Goal: Task Accomplishment & Management: Manage account settings

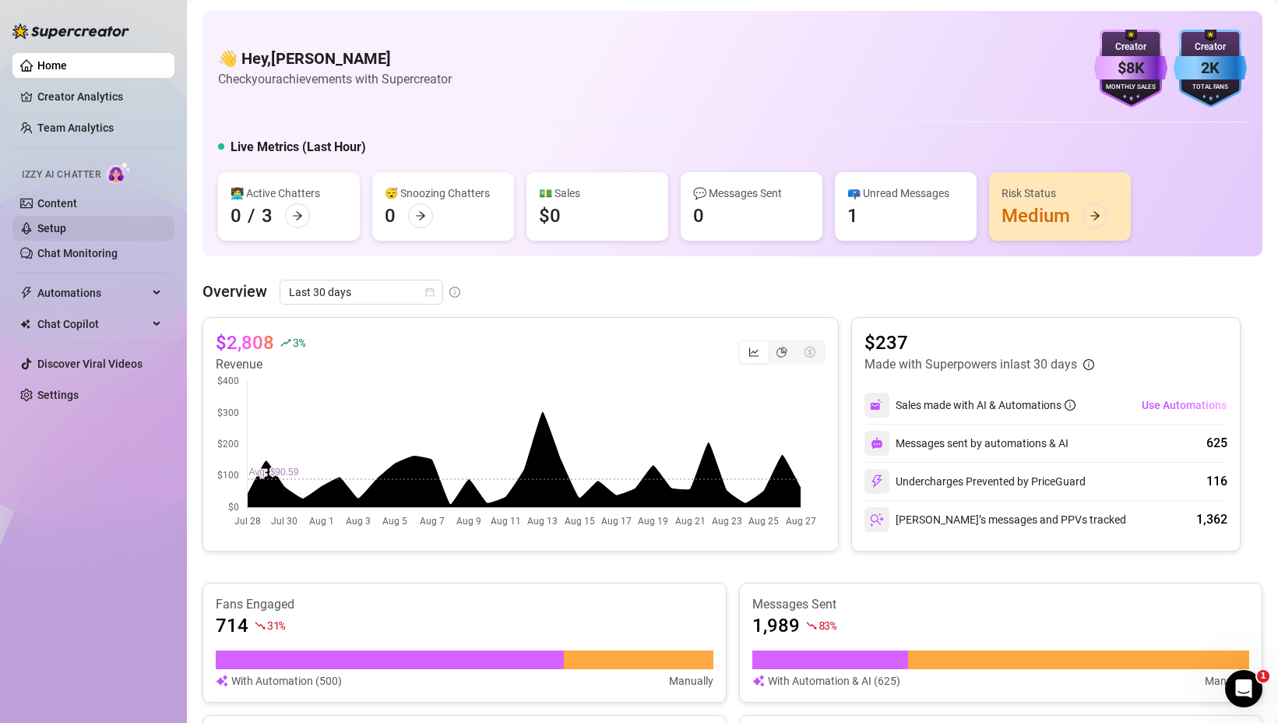
click at [51, 228] on link "Setup" at bounding box center [51, 228] width 29 height 12
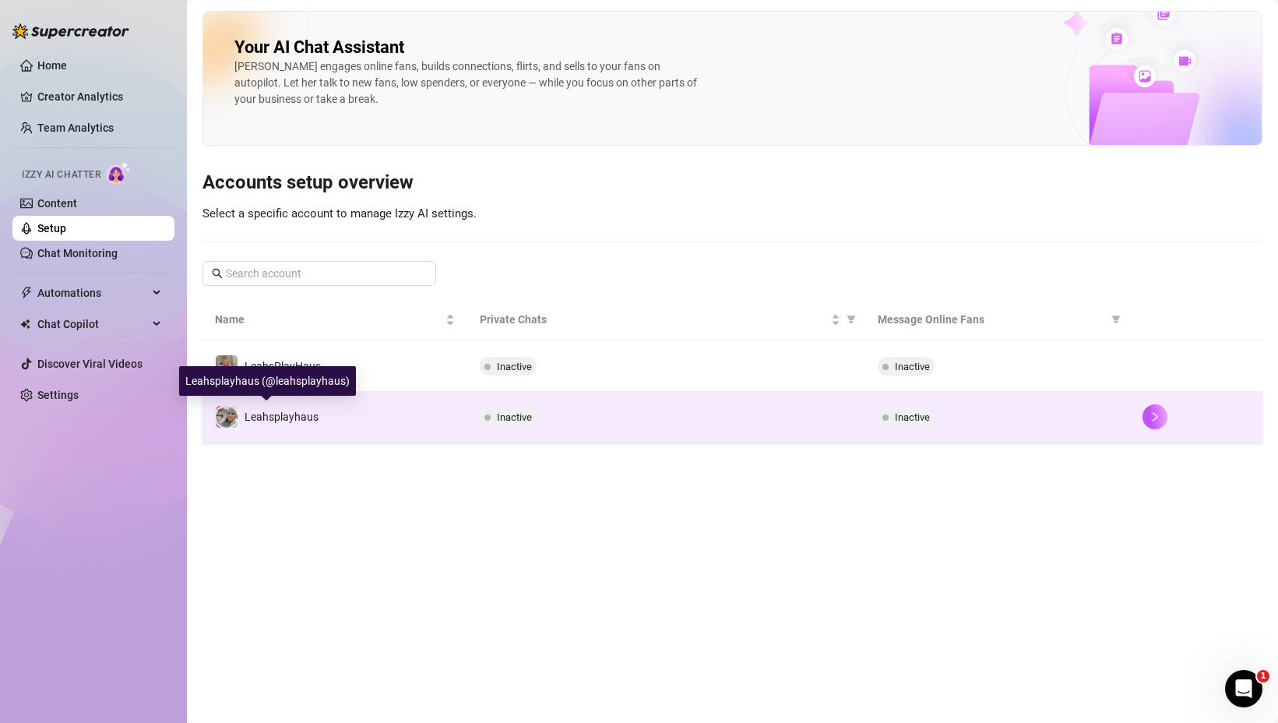
click at [261, 422] on span "Leahsplayhaus" at bounding box center [282, 416] width 74 height 12
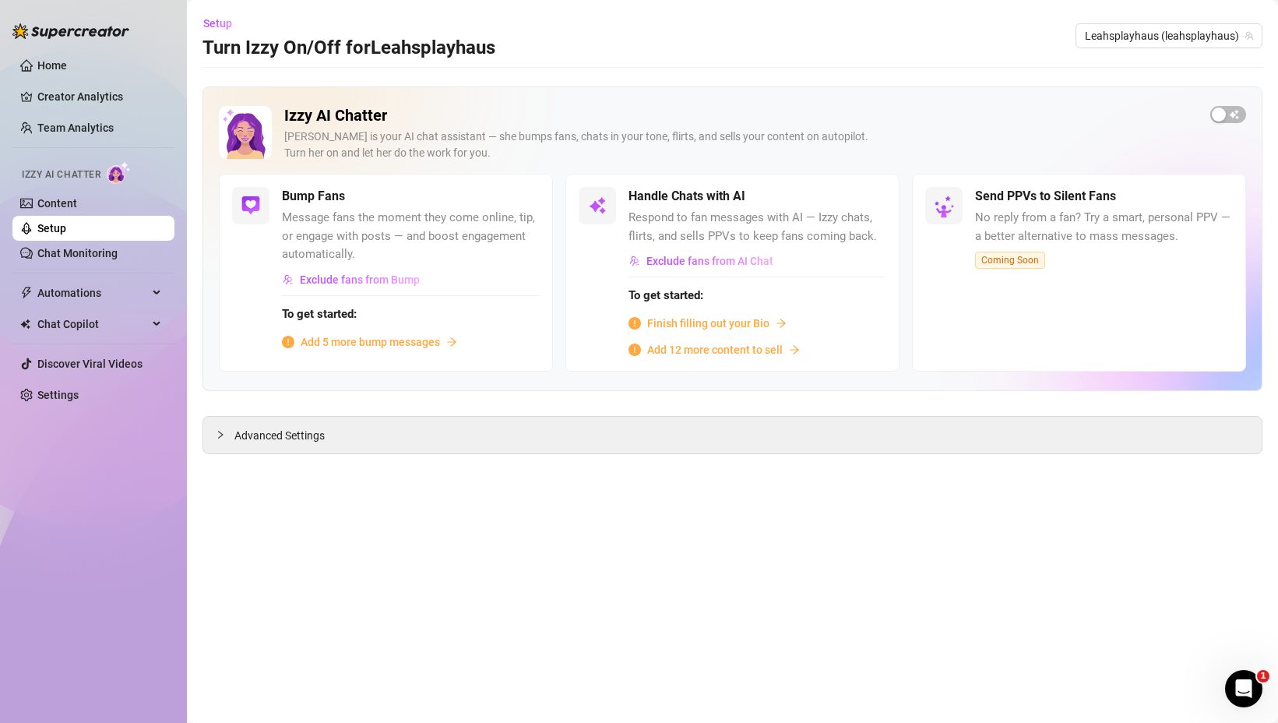
click at [66, 223] on link "Setup" at bounding box center [51, 228] width 29 height 12
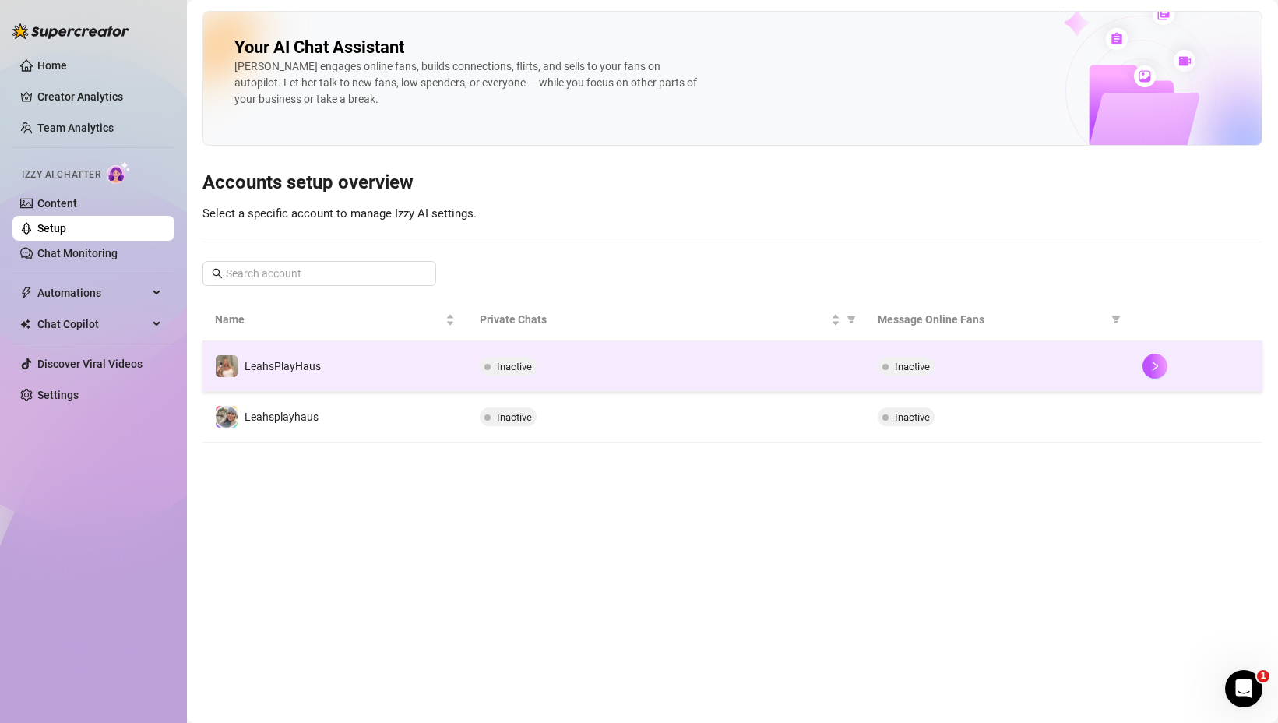
click at [335, 375] on td "LeahsPlayHaus" at bounding box center [334, 366] width 265 height 51
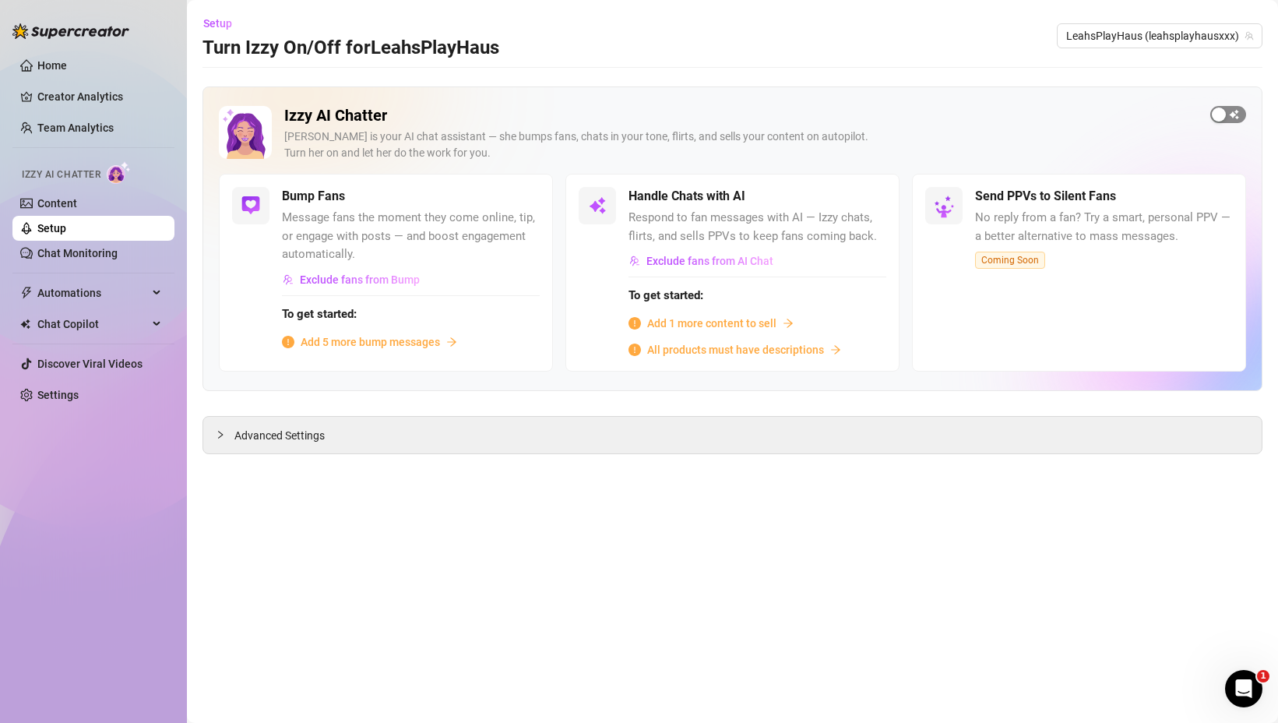
click at [1230, 112] on span "button" at bounding box center [1228, 114] width 36 height 17
click at [872, 195] on span "button" at bounding box center [869, 196] width 34 height 17
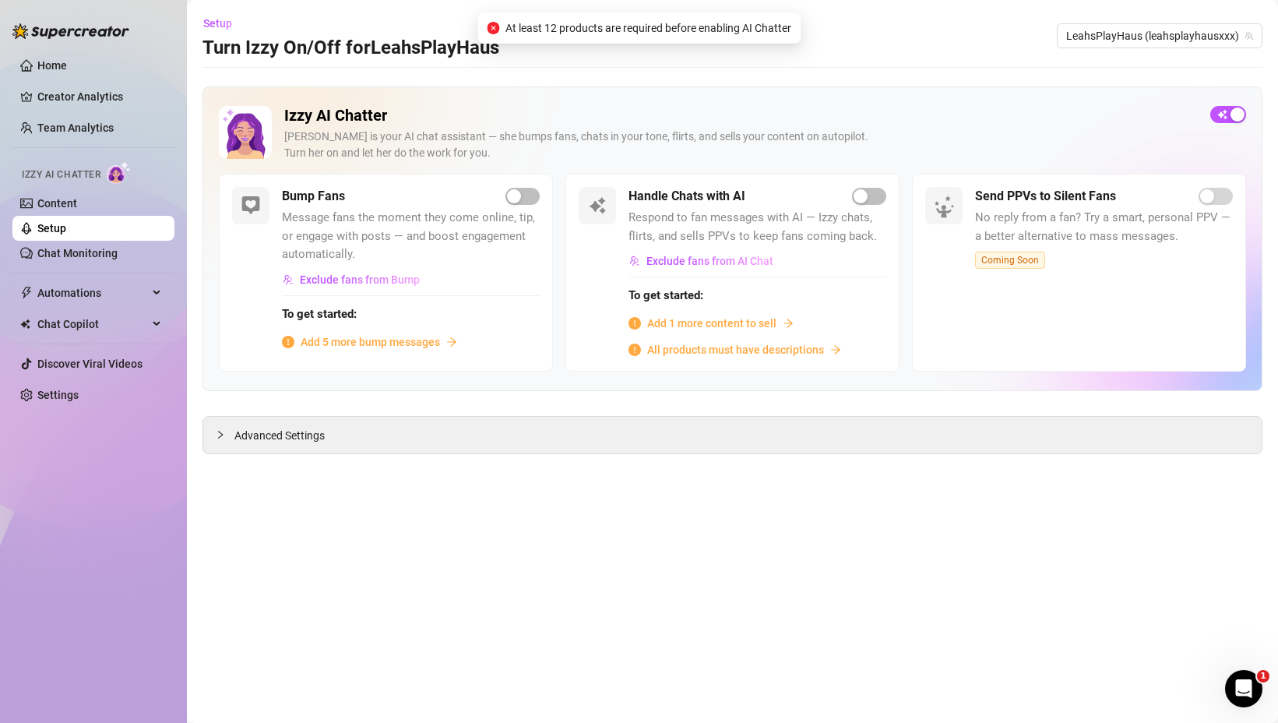
click at [726, 27] on span "At least 12 products are required before enabling AI Chatter" at bounding box center [648, 27] width 286 height 17
click at [1221, 111] on span "button" at bounding box center [1228, 114] width 36 height 17
